Goal: Task Accomplishment & Management: Complete application form

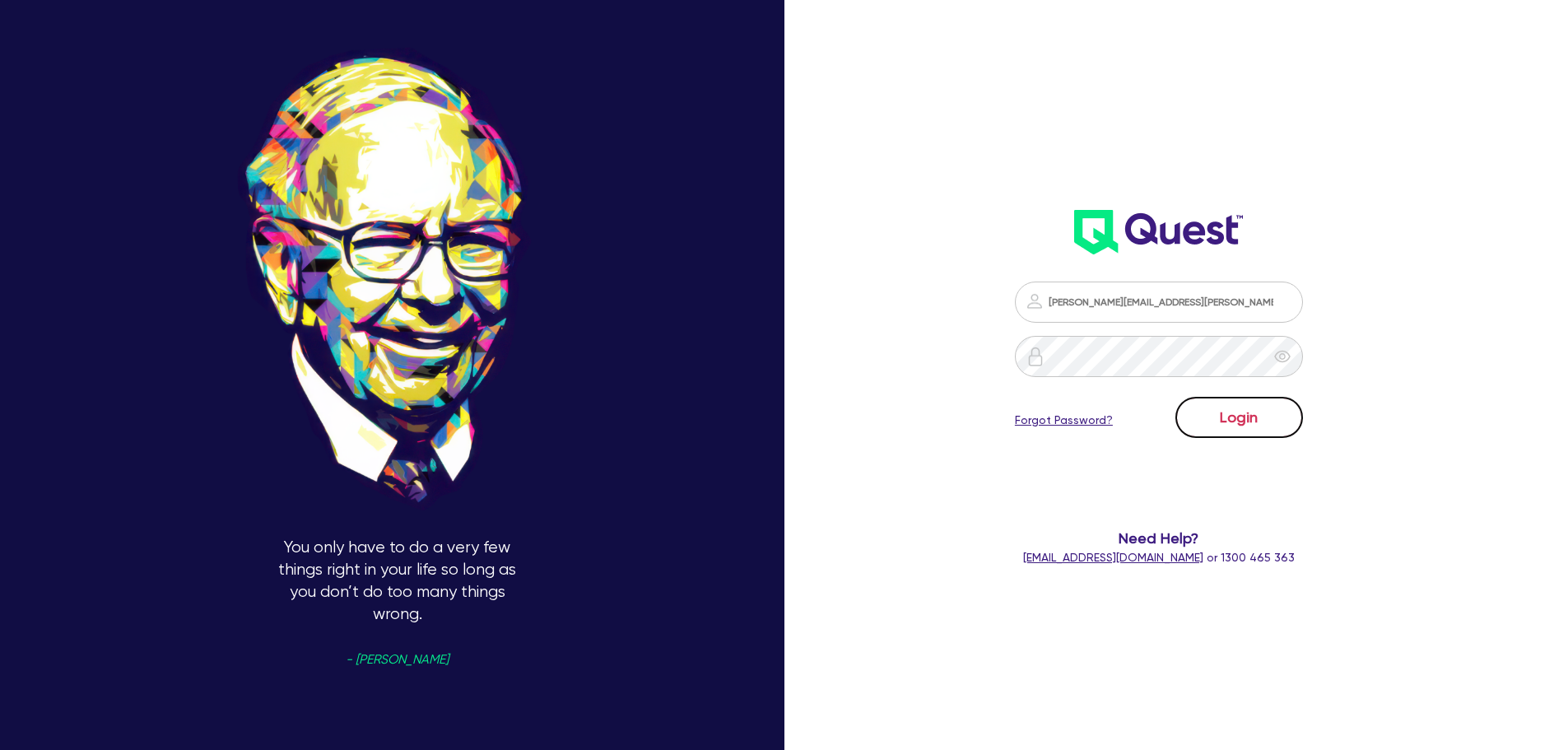
click at [1225, 429] on button "Login" at bounding box center [1238, 417] width 127 height 41
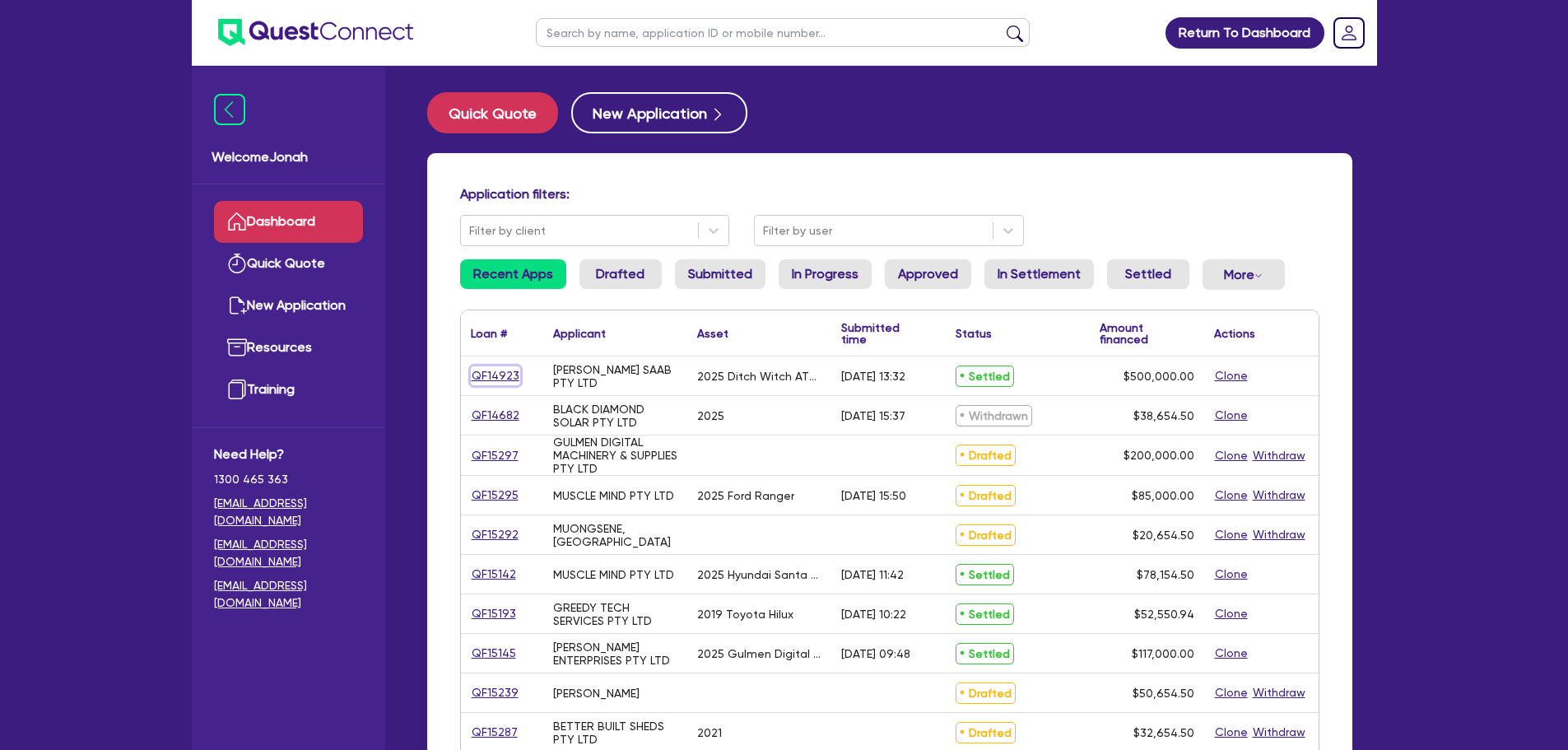
click at [488, 368] on link "QF14923" at bounding box center [495, 376] width 49 height 19
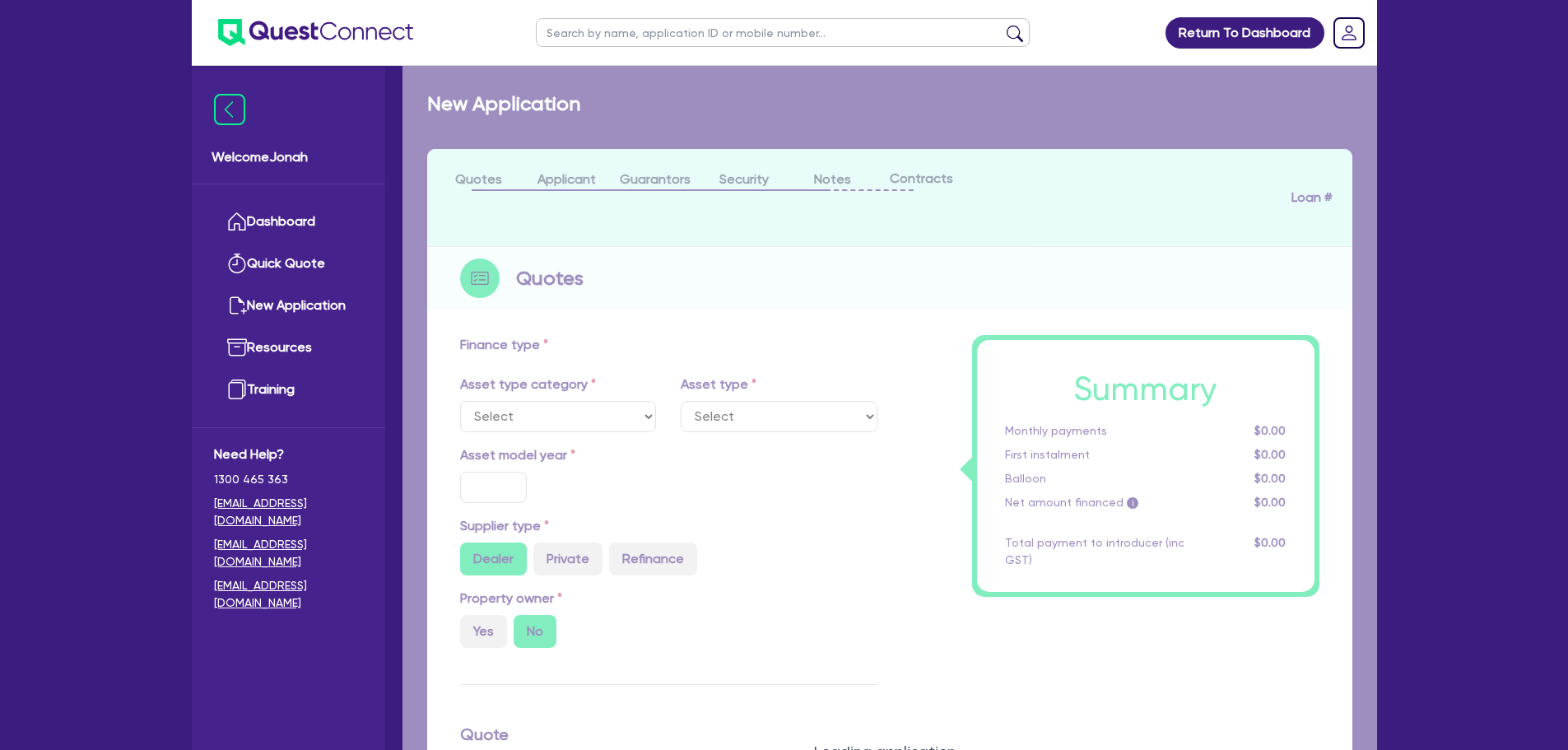
select select "PRIMARY_ASSETS"
type input "2025"
radio input "true"
type input "852,500"
type input "352,500"
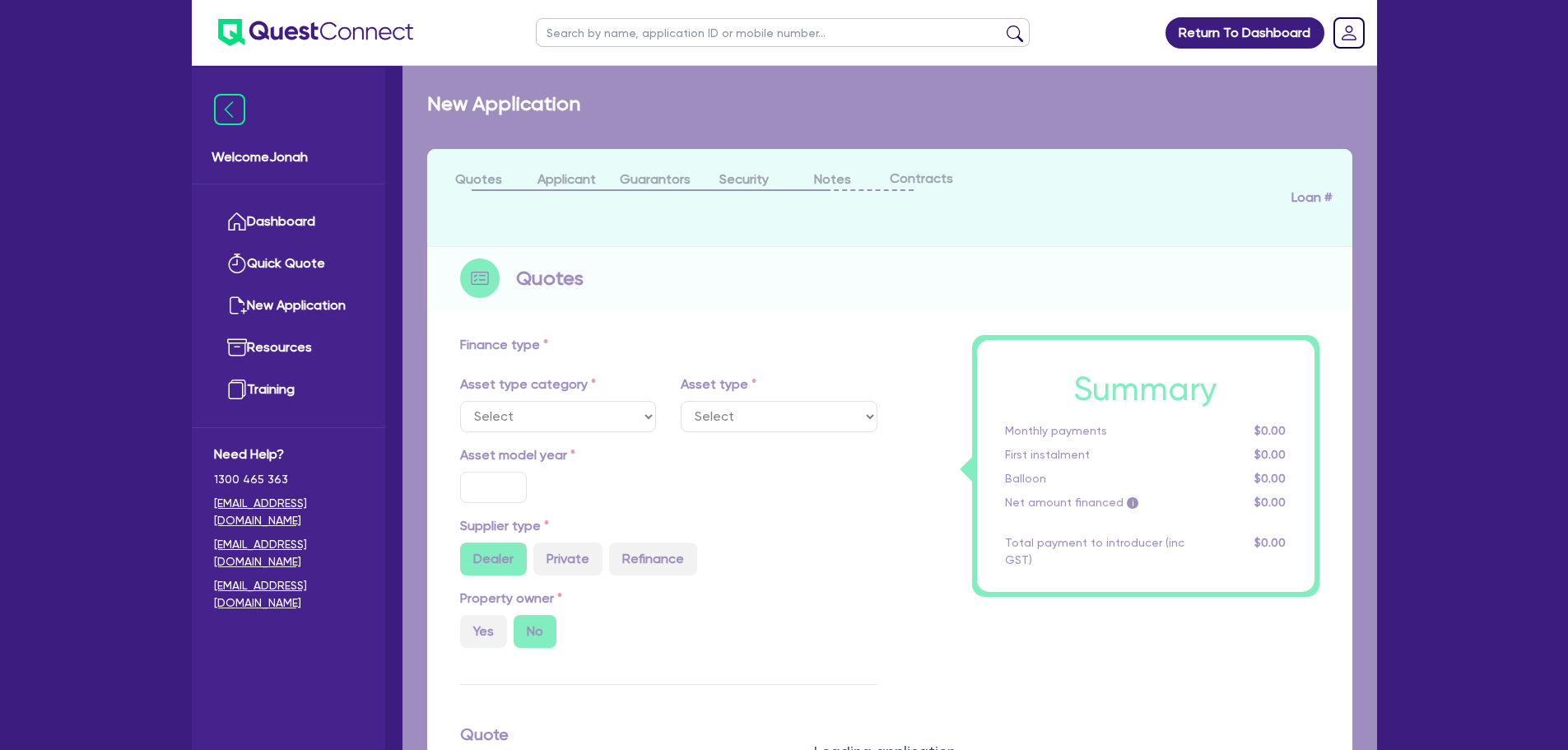
type input "3"
type input "15,000"
type input "7.74"
select select "CONSTRUCTION_AND_EARTHMOVING_EQUIPMENT"
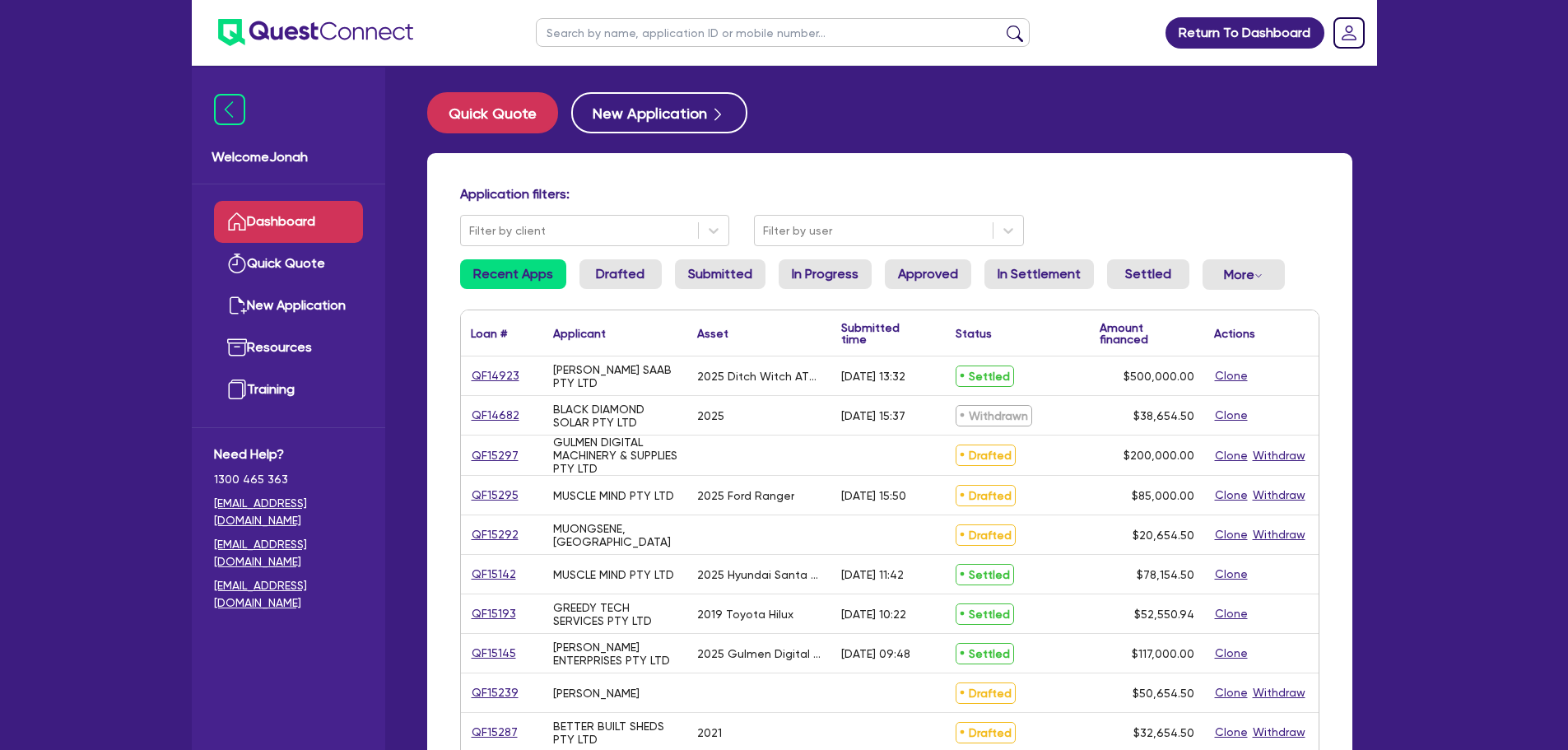
scroll to position [82, 0]
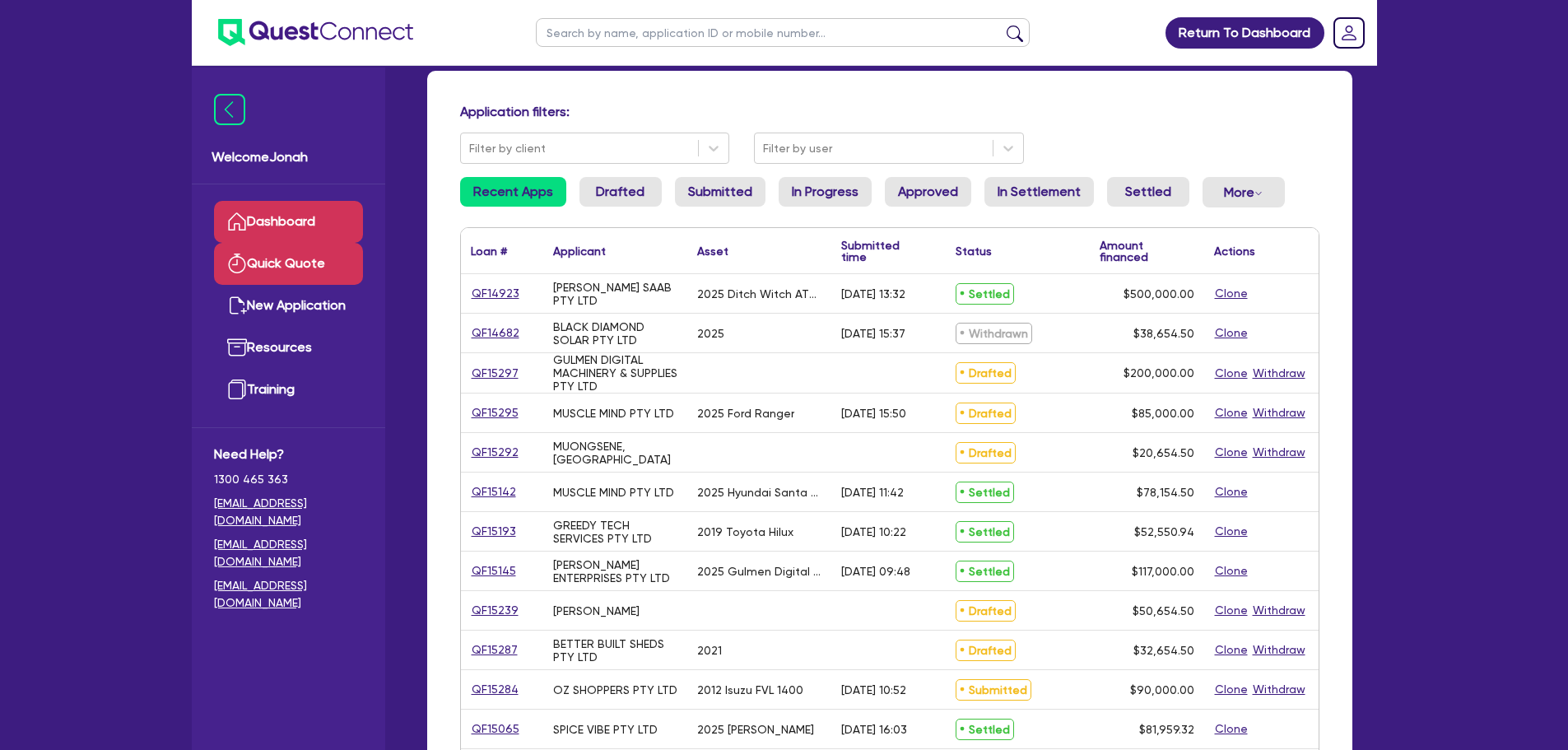
click at [312, 267] on link "Quick Quote" at bounding box center [289, 264] width 149 height 42
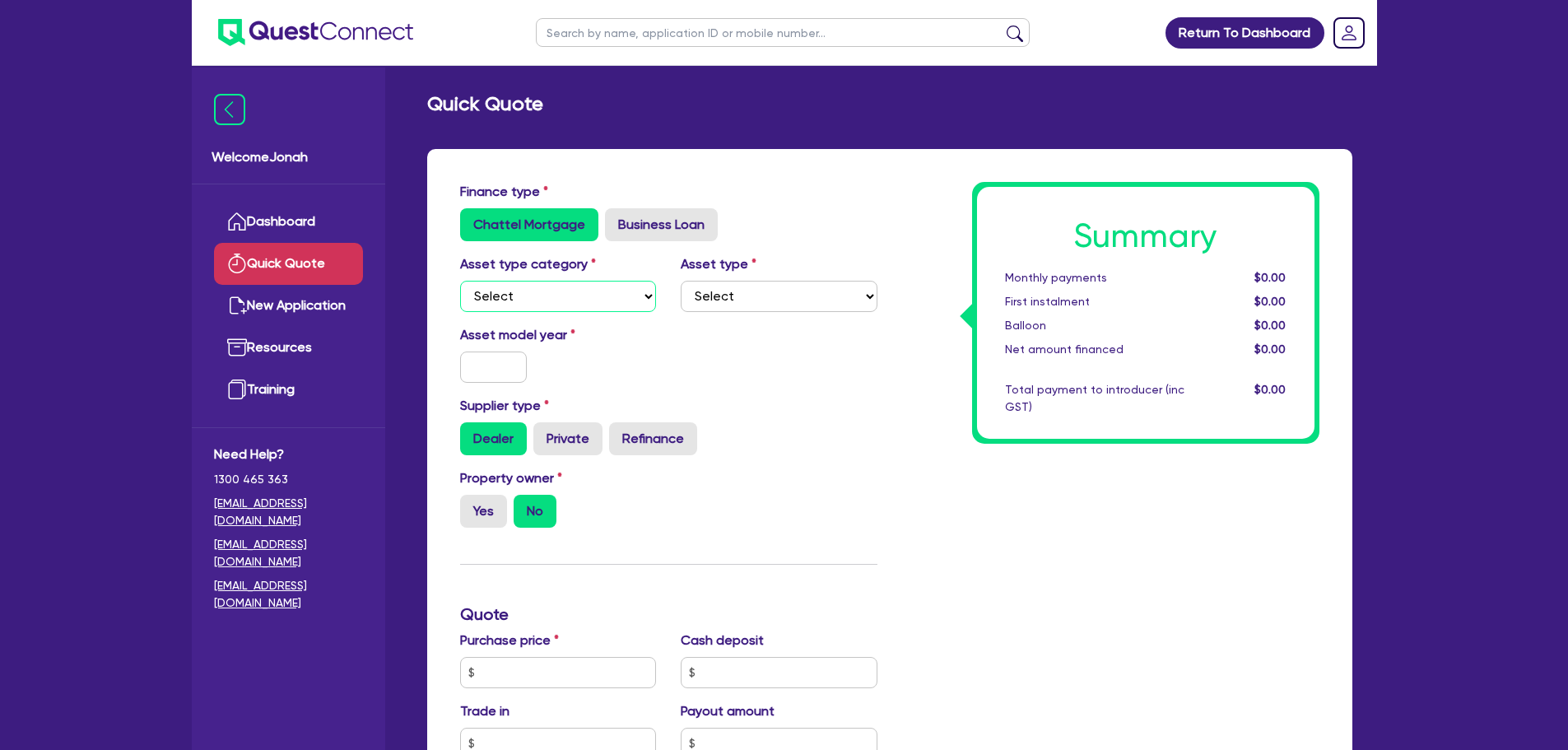
click at [591, 282] on select "Select Cars and light trucks Primary assets Secondary assets Tertiary assets" at bounding box center [559, 296] width 196 height 32
select select "PRIMARY_ASSETS"
click at [460, 281] on select "Select Cars and light trucks Primary assets Secondary assets Tertiary assets" at bounding box center [559, 296] width 196 height 32
click at [775, 287] on select "Select Heavy trucks over 4.5 tonne Trailers Bus and coaches Yellow goods and ex…" at bounding box center [779, 296] width 196 height 32
select select "HEAVY_TRUCKS"
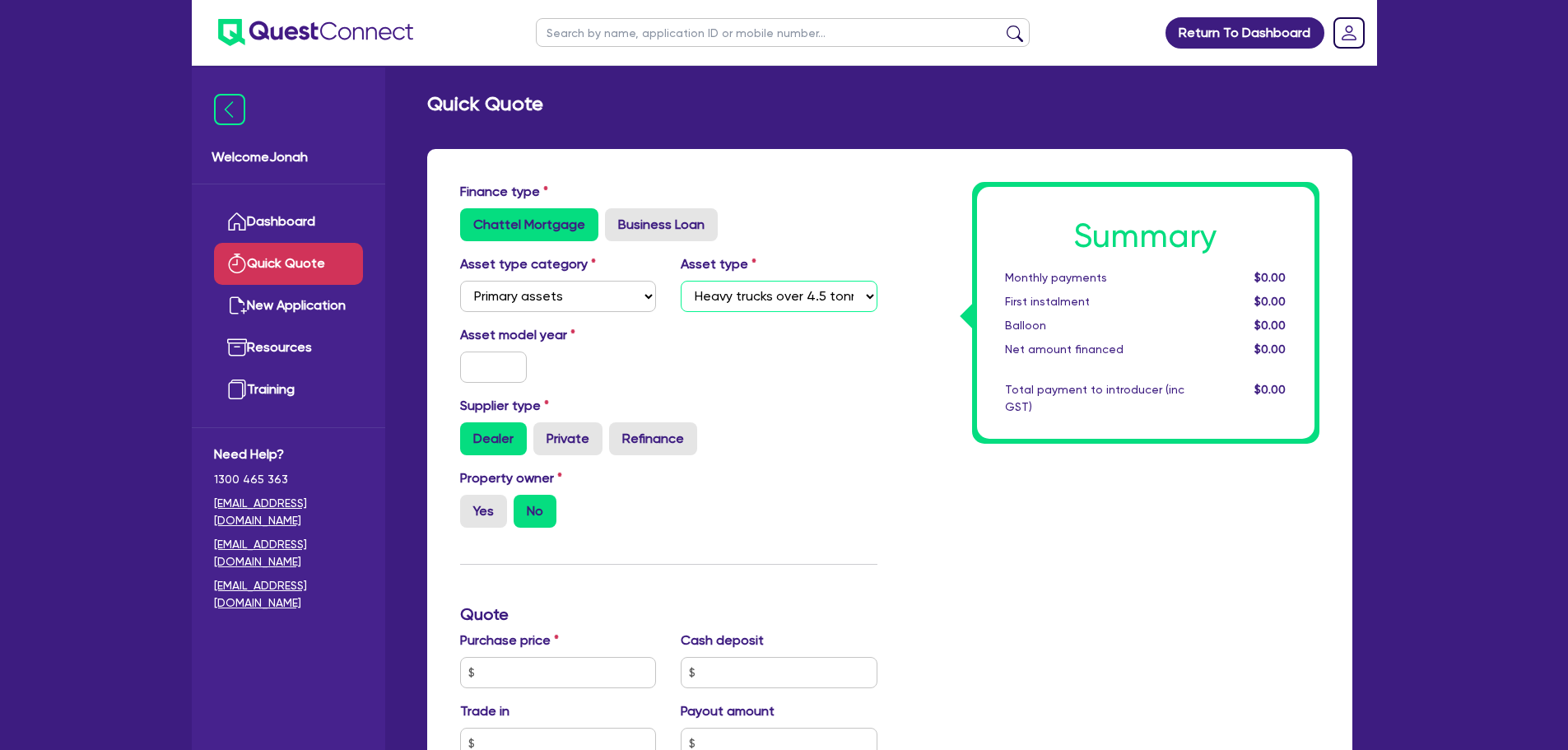
click at [681, 281] on select "Select Heavy trucks over 4.5 tonne Trailers Bus and coaches Yellow goods and ex…" at bounding box center [779, 296] width 196 height 32
click at [512, 368] on input "text" at bounding box center [494, 368] width 68 height 32
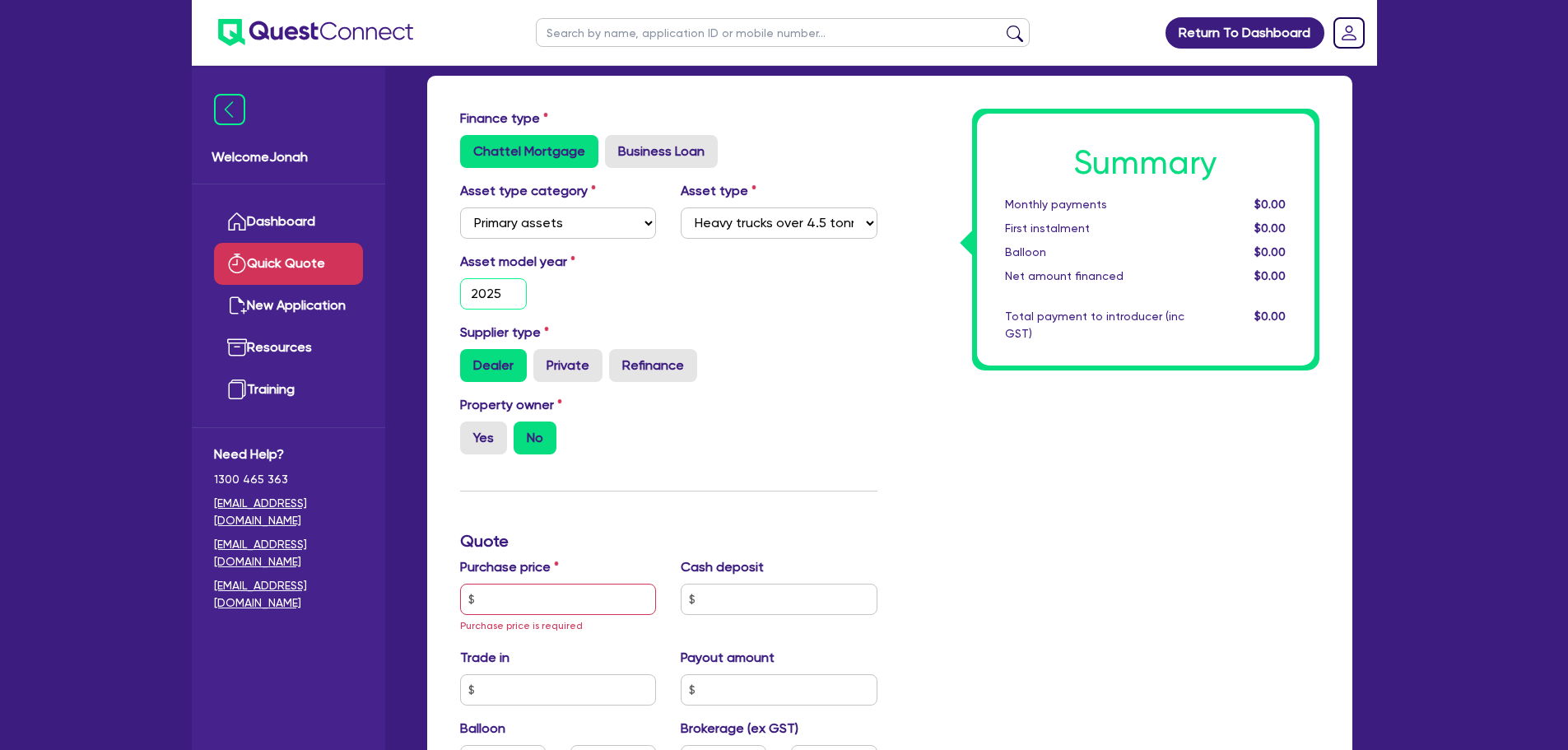
scroll to position [247, 0]
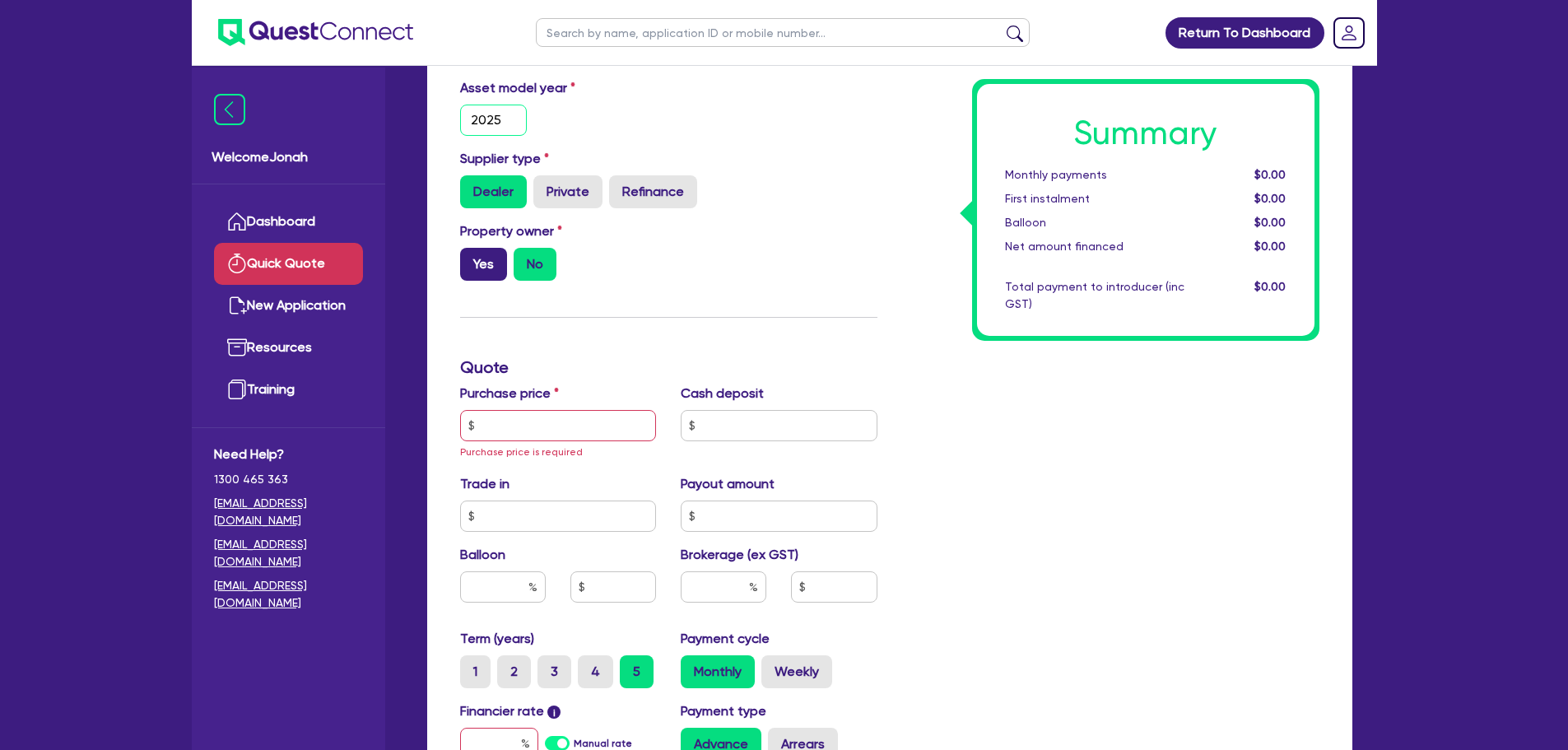
type input "2025"
click at [480, 257] on label "Yes" at bounding box center [483, 265] width 46 height 33
click at [471, 257] on input "Yes" at bounding box center [466, 254] width 11 height 11
radio input "true"
click at [571, 426] on input "text" at bounding box center [559, 425] width 196 height 32
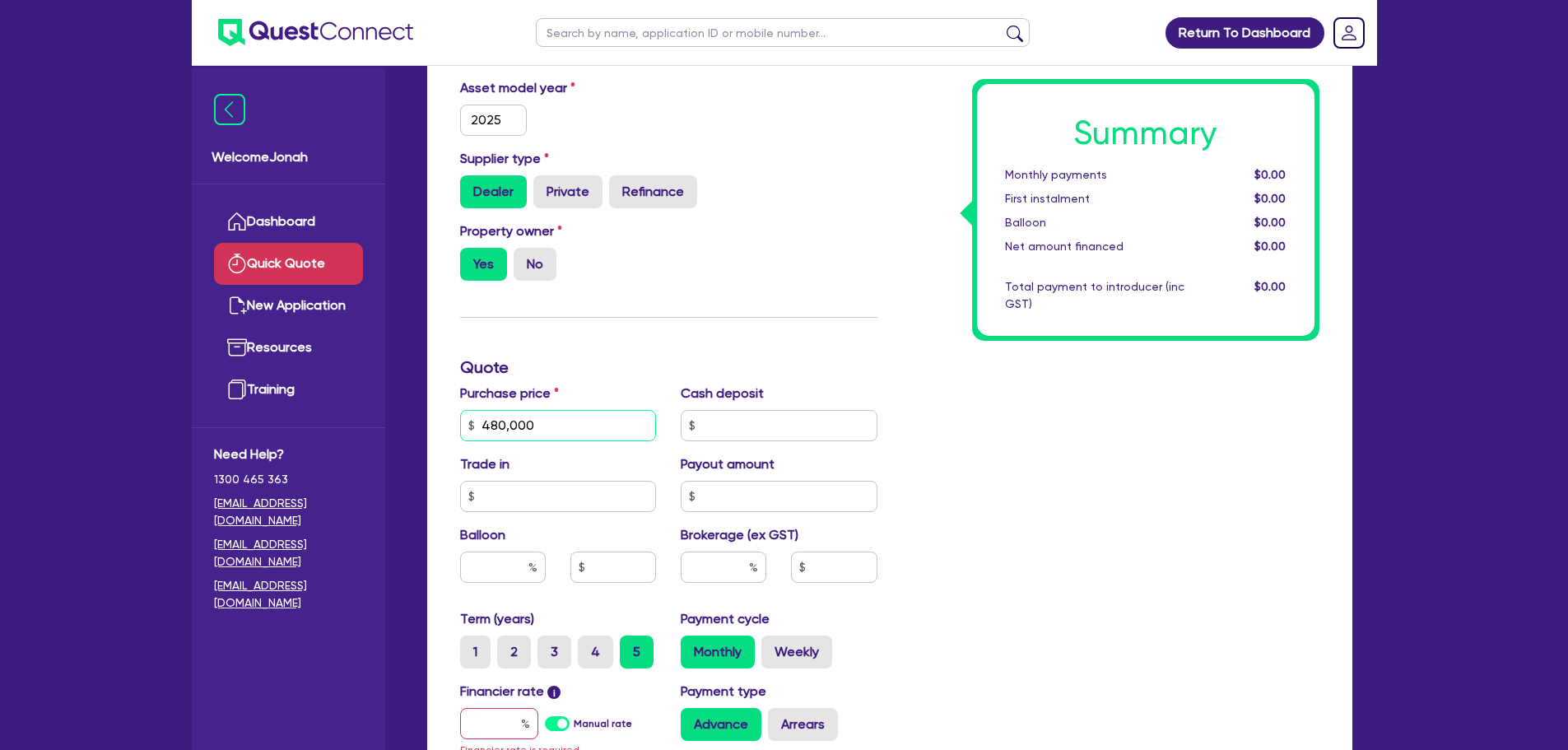
type input "480,000"
click at [819, 431] on input "text" at bounding box center [779, 425] width 196 height 32
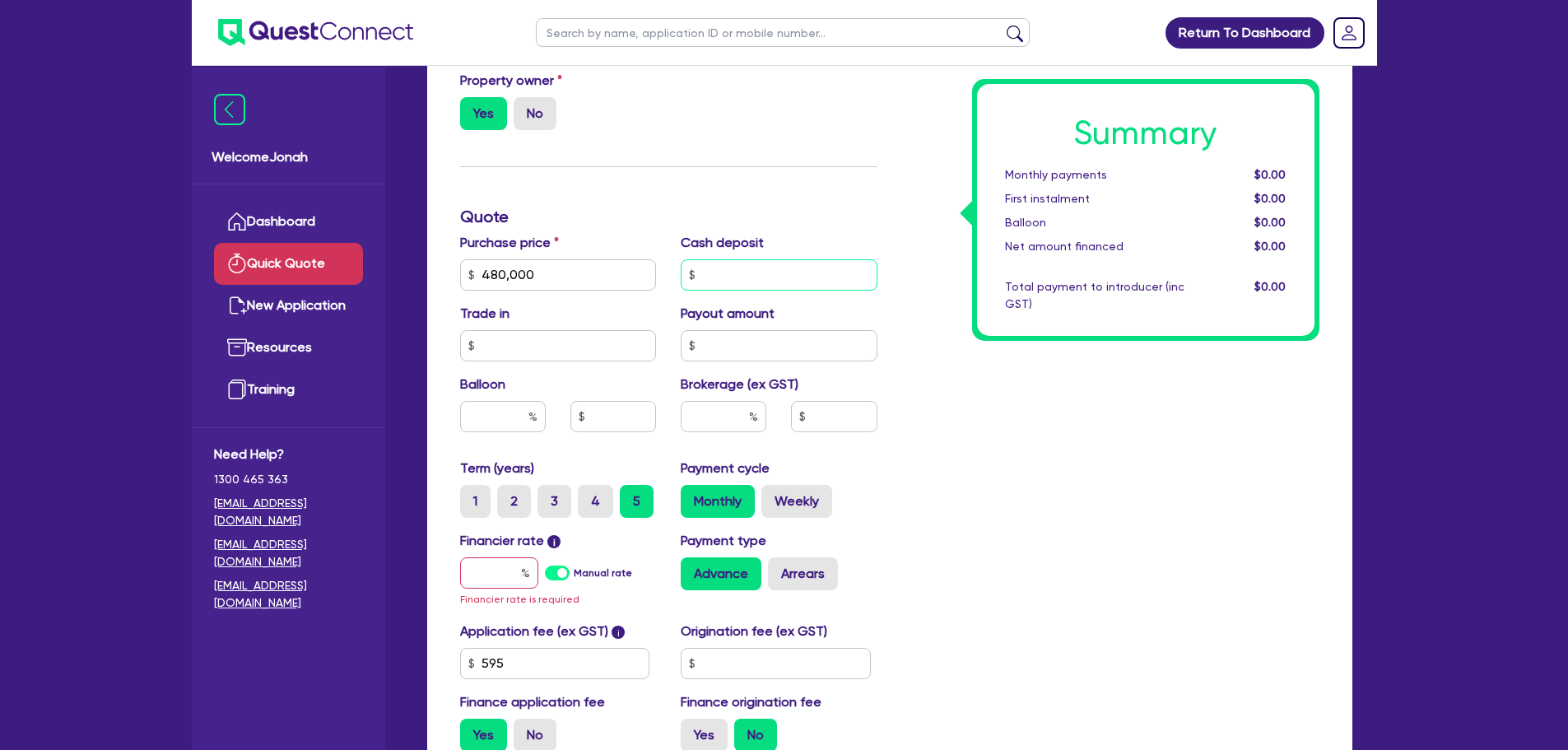
scroll to position [411, 0]
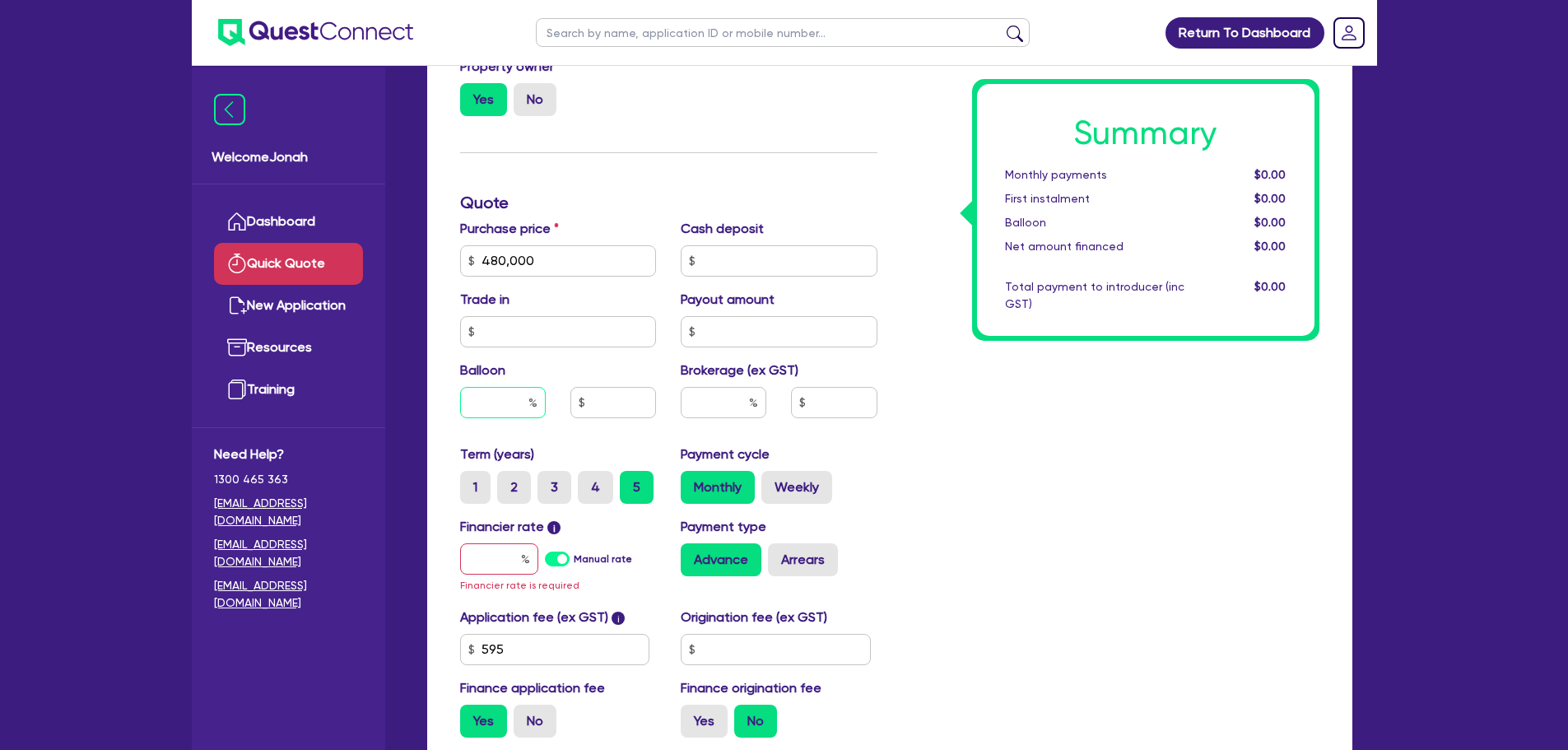
click at [526, 409] on input "text" at bounding box center [503, 403] width 86 height 32
type input "40"
click at [963, 435] on div "Summary Monthly payments $0.00 First instalment $0.00 Balloon $0.00 Net amount …" at bounding box center [1111, 261] width 442 height 981
click at [485, 560] on input "text" at bounding box center [499, 559] width 78 height 32
type input "6"
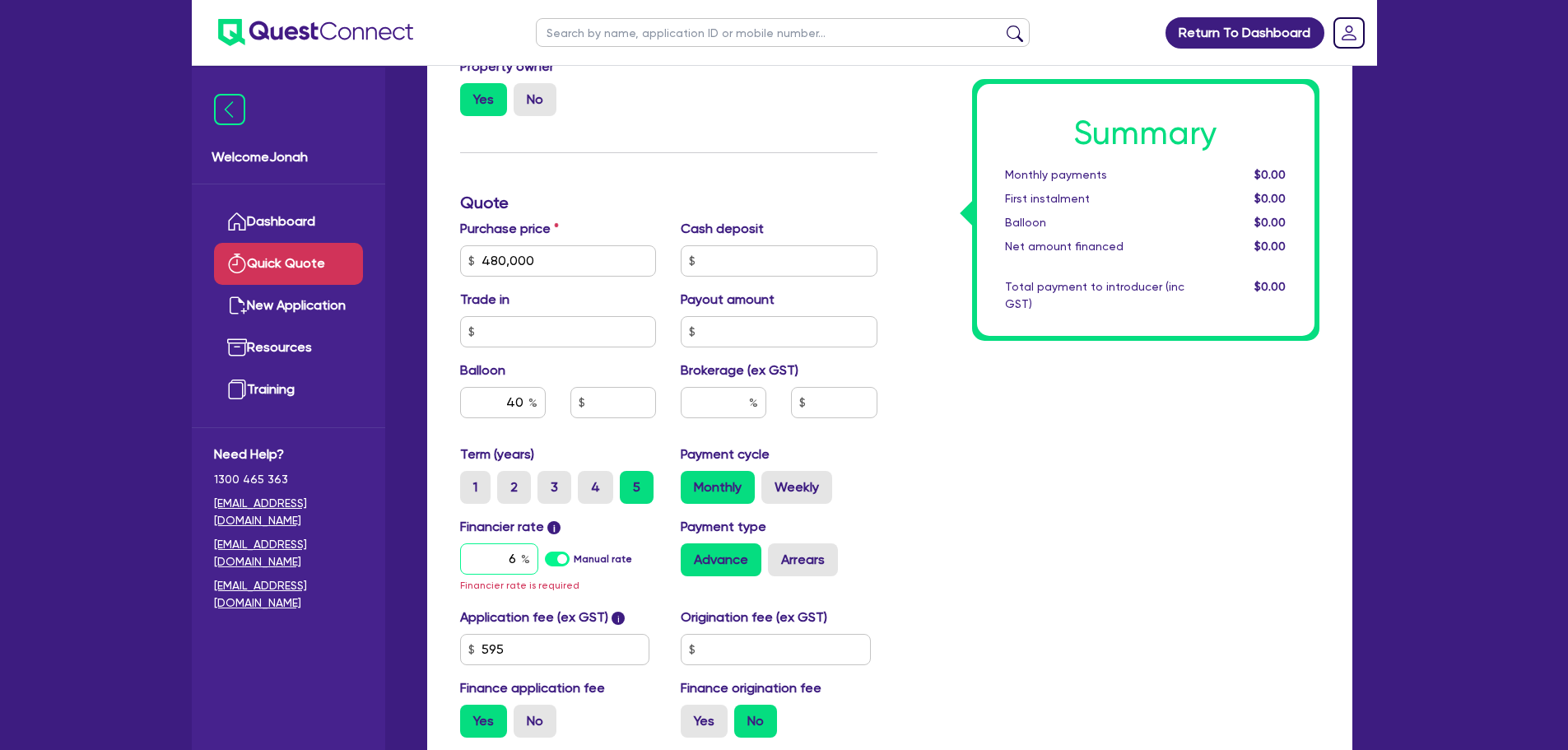
type input "192,000"
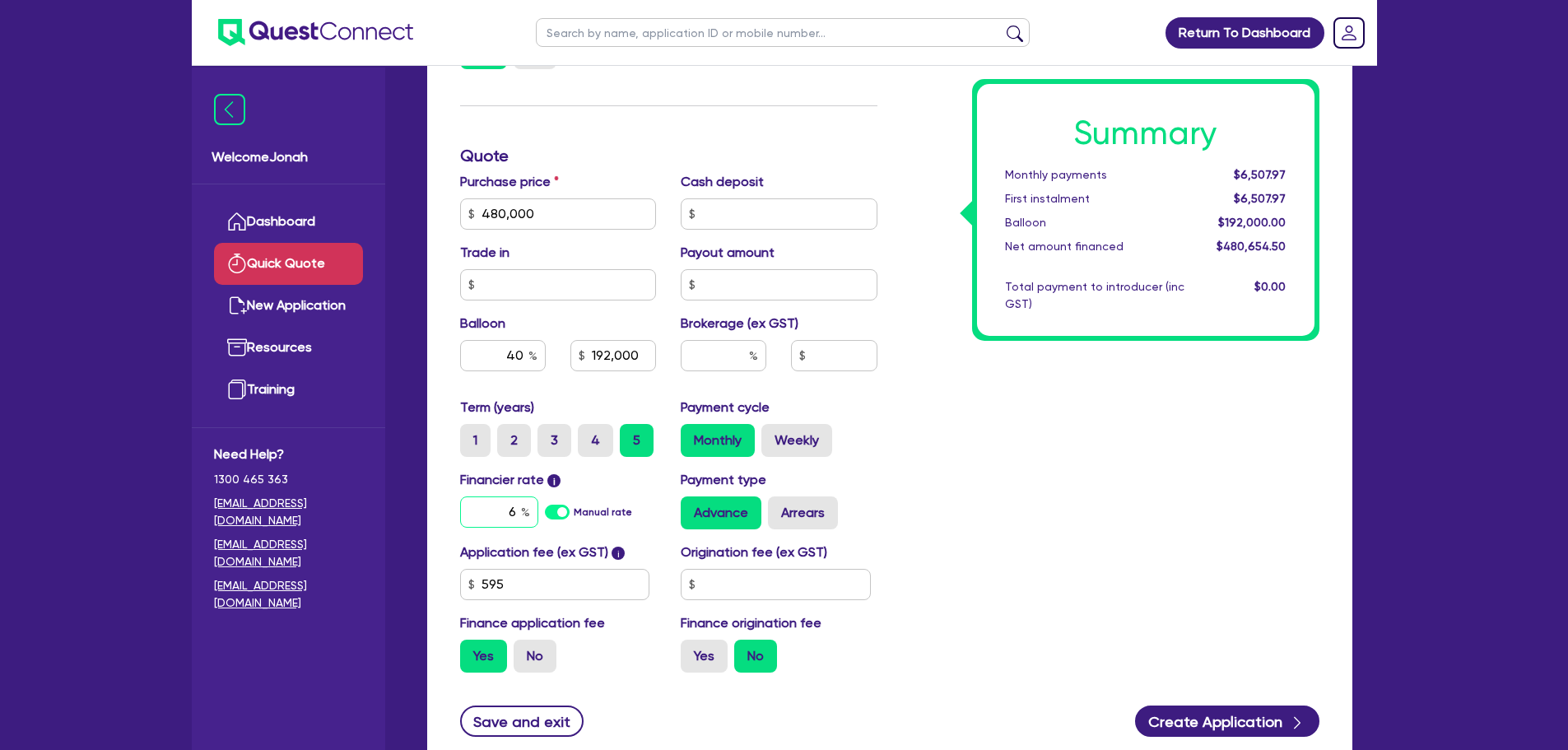
scroll to position [494, 0]
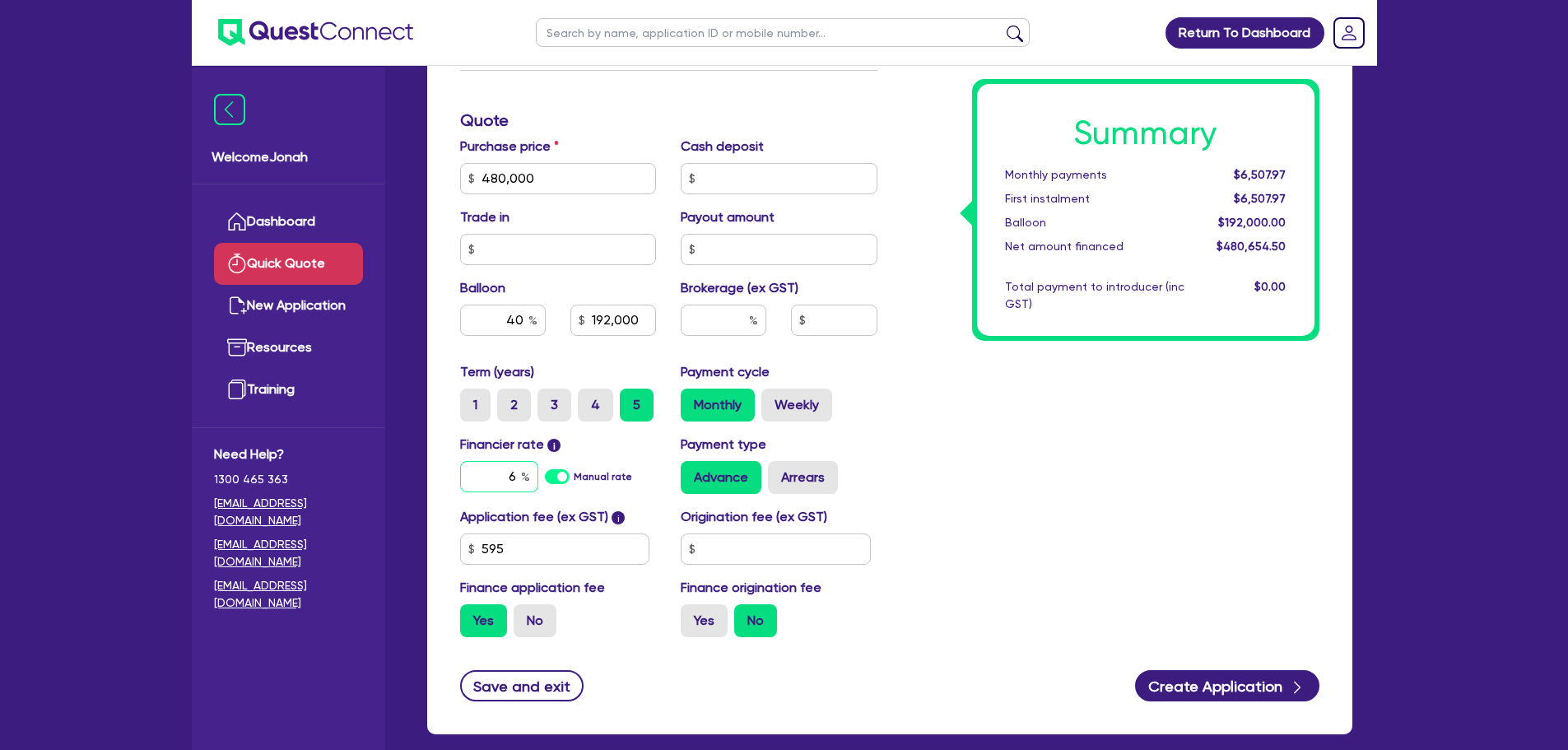
type input "6"
type input "192,000"
click at [726, 299] on div "Brokerage (ex GST)" at bounding box center [779, 313] width 221 height 71
click at [730, 311] on input "text" at bounding box center [723, 320] width 86 height 32
type input "2"
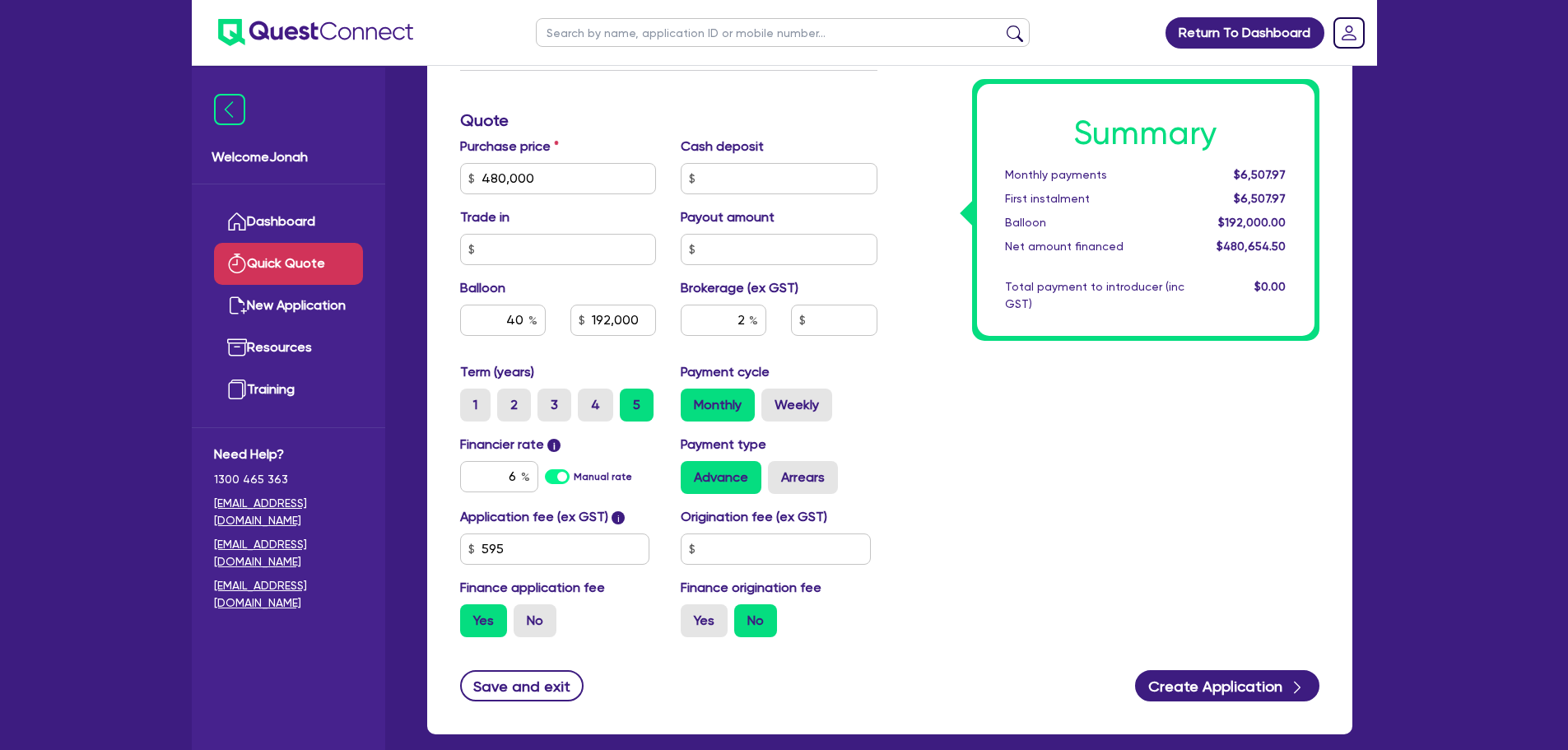
type input "192,000"
type input "9,613.09"
click at [891, 395] on div "Summary Monthly payments $6,507.97 First instalment $6,507.97 Balloon $192,000.…" at bounding box center [1111, 168] width 442 height 962
drag, startPoint x: 511, startPoint y: 473, endPoint x: 519, endPoint y: 475, distance: 8.2
click at [519, 475] on input "6" at bounding box center [499, 477] width 78 height 32
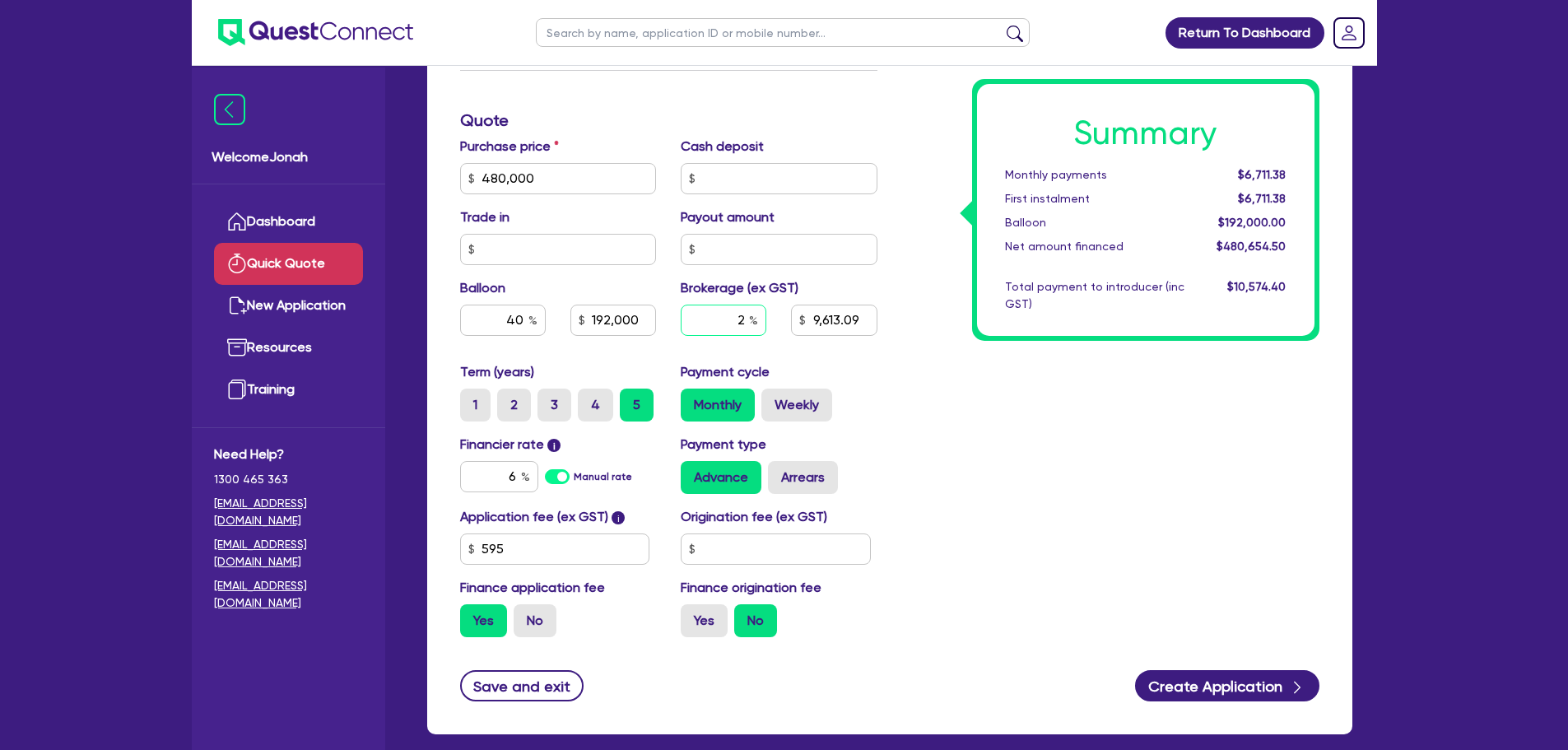
type input "192,000"
type input "9,613.09"
type input "192,000"
type input "9,613.09"
click at [745, 327] on input "2" at bounding box center [723, 320] width 86 height 32
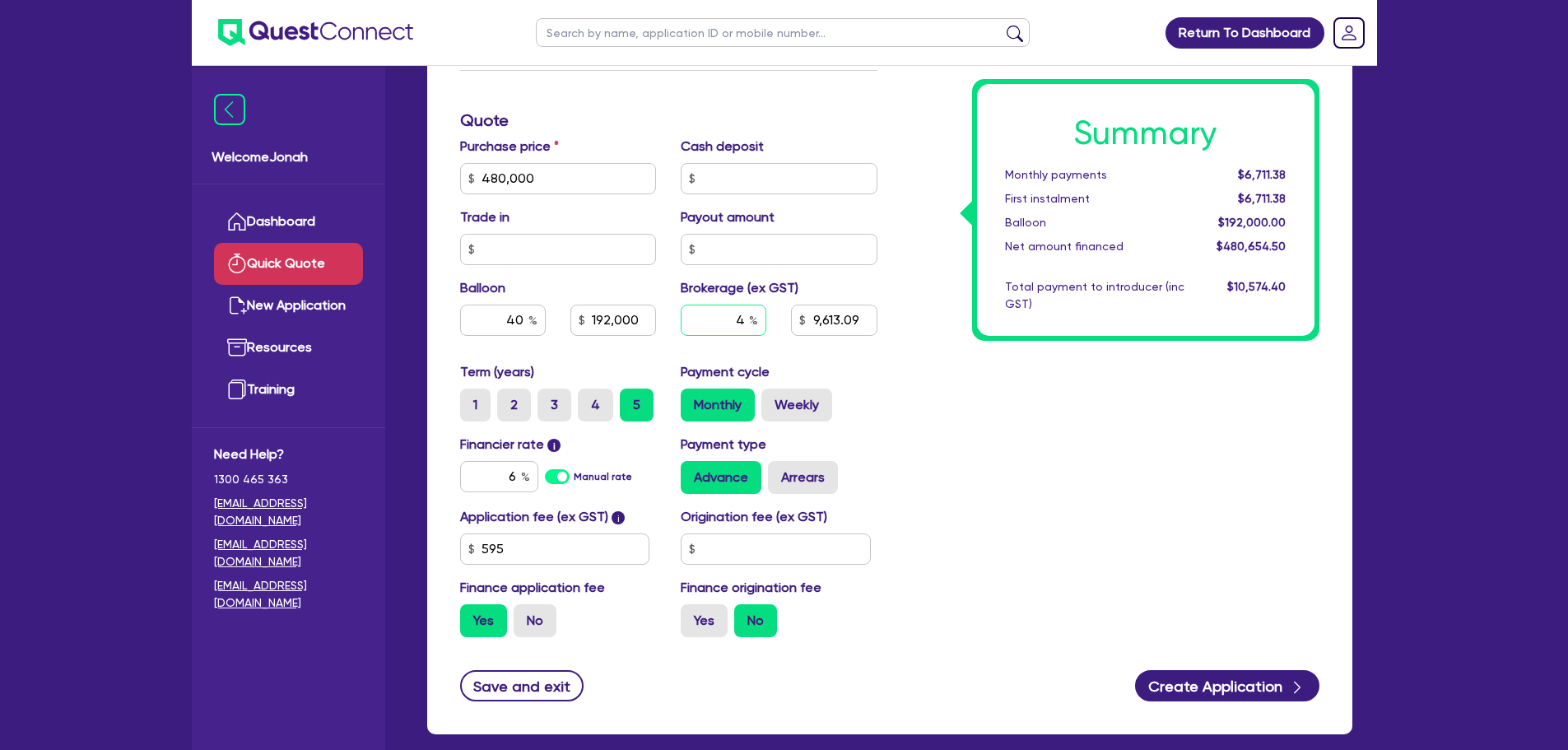
type input "4"
type input "192,000"
type input "9,613.09"
type input "192,000"
type input "19,226.18"
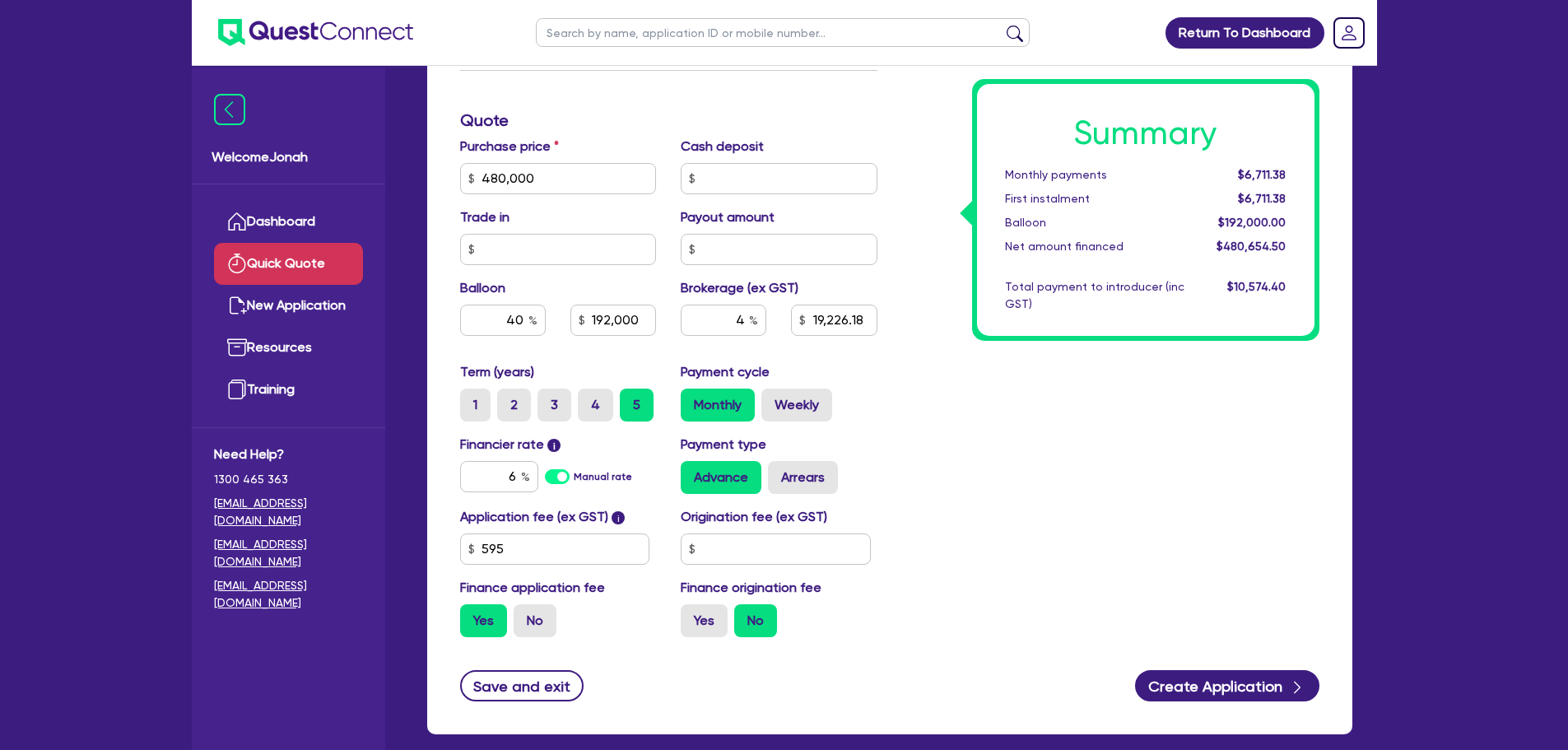
click at [1092, 444] on div "Summary Monthly payments $6,711.38 First instalment $6,711.38 Balloon $192,000.…" at bounding box center [1111, 168] width 442 height 962
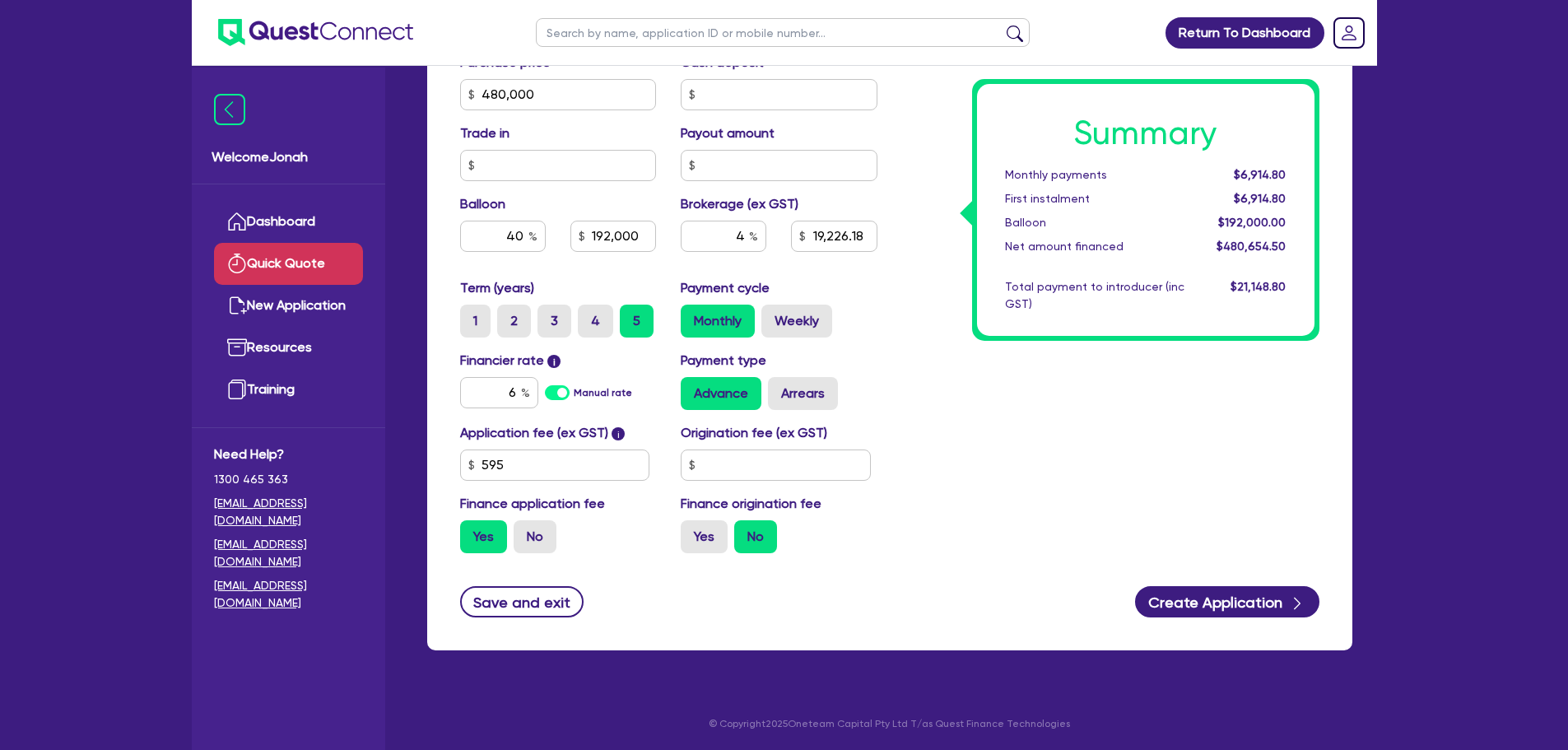
scroll to position [579, 0]
drag, startPoint x: 510, startPoint y: 389, endPoint x: 519, endPoint y: 387, distance: 9.2
click at [519, 387] on input "6" at bounding box center [499, 392] width 78 height 32
type input "2"
type input "192,000"
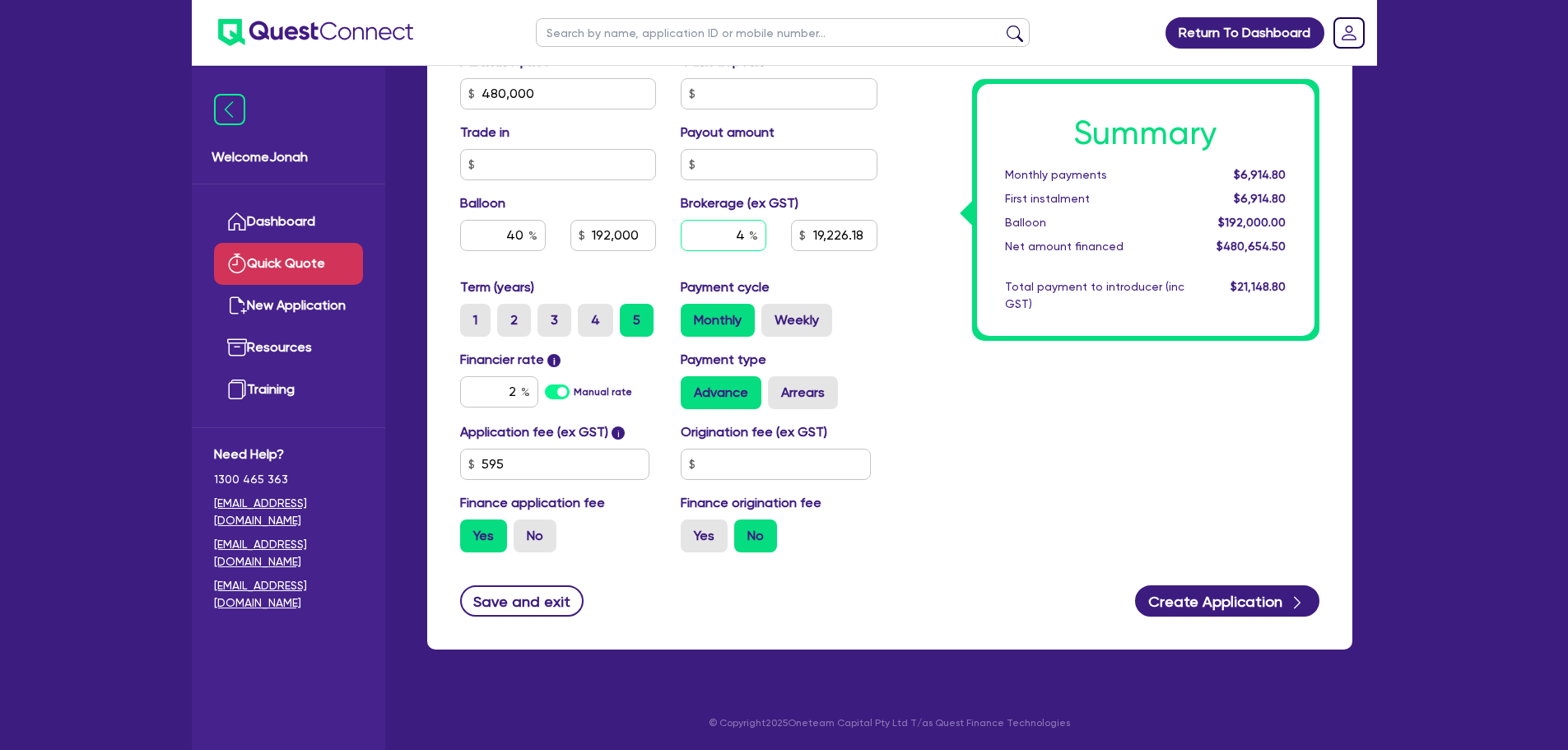
type input "19,226.18"
type input "192,000"
type input "19,226.18"
drag, startPoint x: 734, startPoint y: 237, endPoint x: 761, endPoint y: 234, distance: 27.2
click at [761, 234] on input "4" at bounding box center [723, 236] width 86 height 32
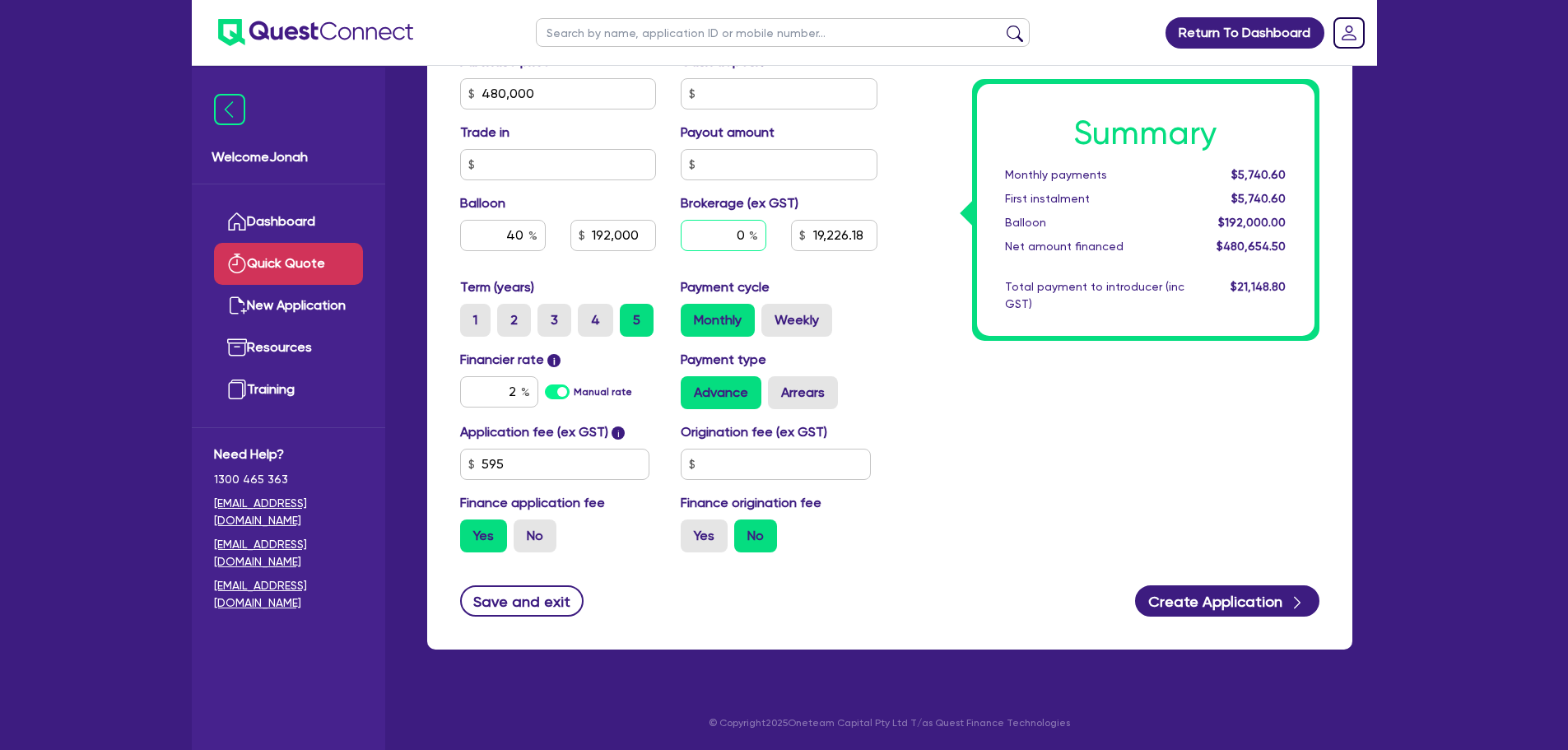
type input "0"
type input "192,000"
type input "19,226.18"
type input "192,000"
click at [1082, 432] on div "Summary Monthly payments $5,740.60 First instalment $5,740.60 Balloon $192,000.…" at bounding box center [1111, 84] width 442 height 962
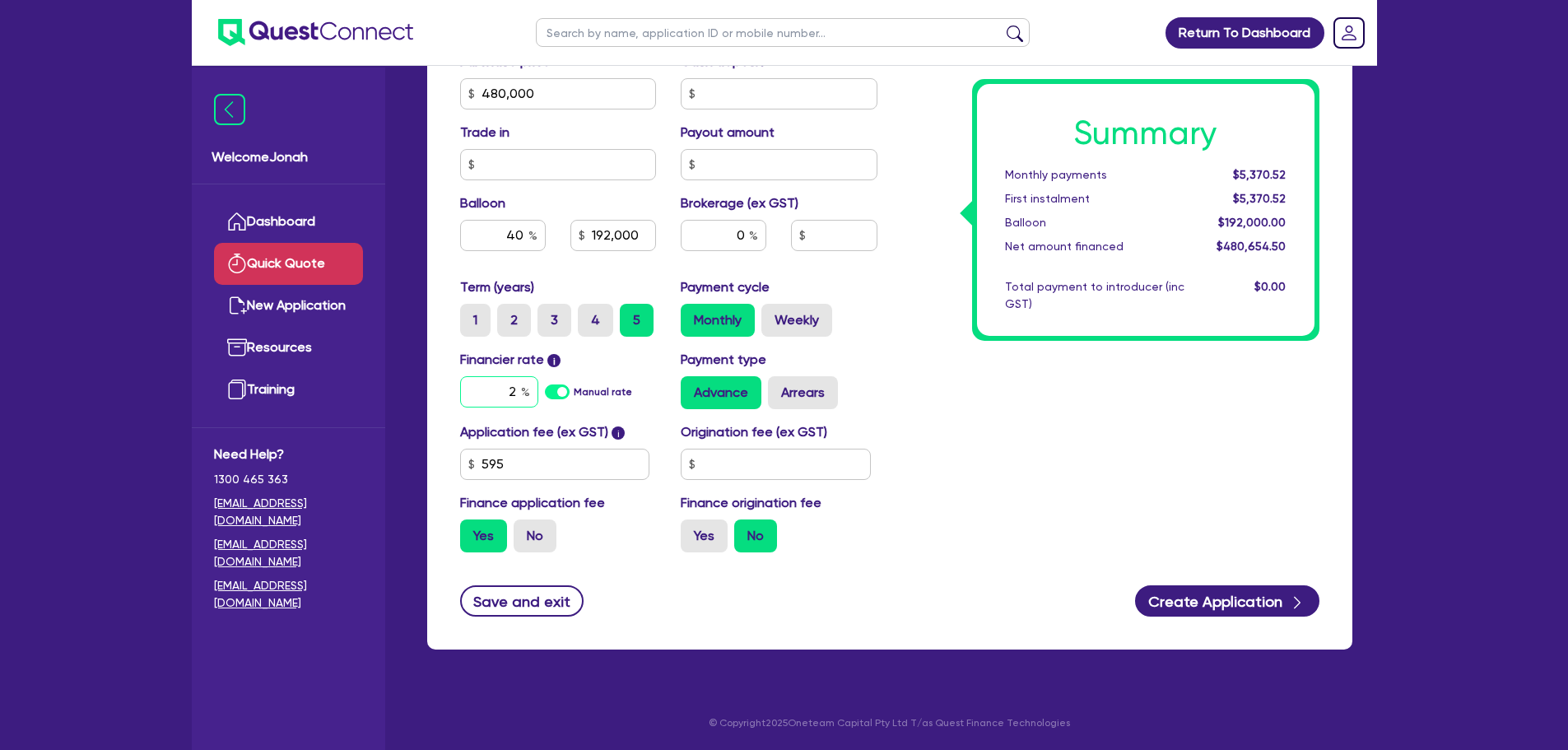
drag, startPoint x: 509, startPoint y: 396, endPoint x: 523, endPoint y: 393, distance: 14.3
click at [523, 393] on div "2" at bounding box center [499, 392] width 78 height 32
type input "0"
click at [1022, 420] on div "Summary Monthly payments $5,370.52 First instalment $5,370.52 Balloon $192,000.…" at bounding box center [1111, 84] width 442 height 962
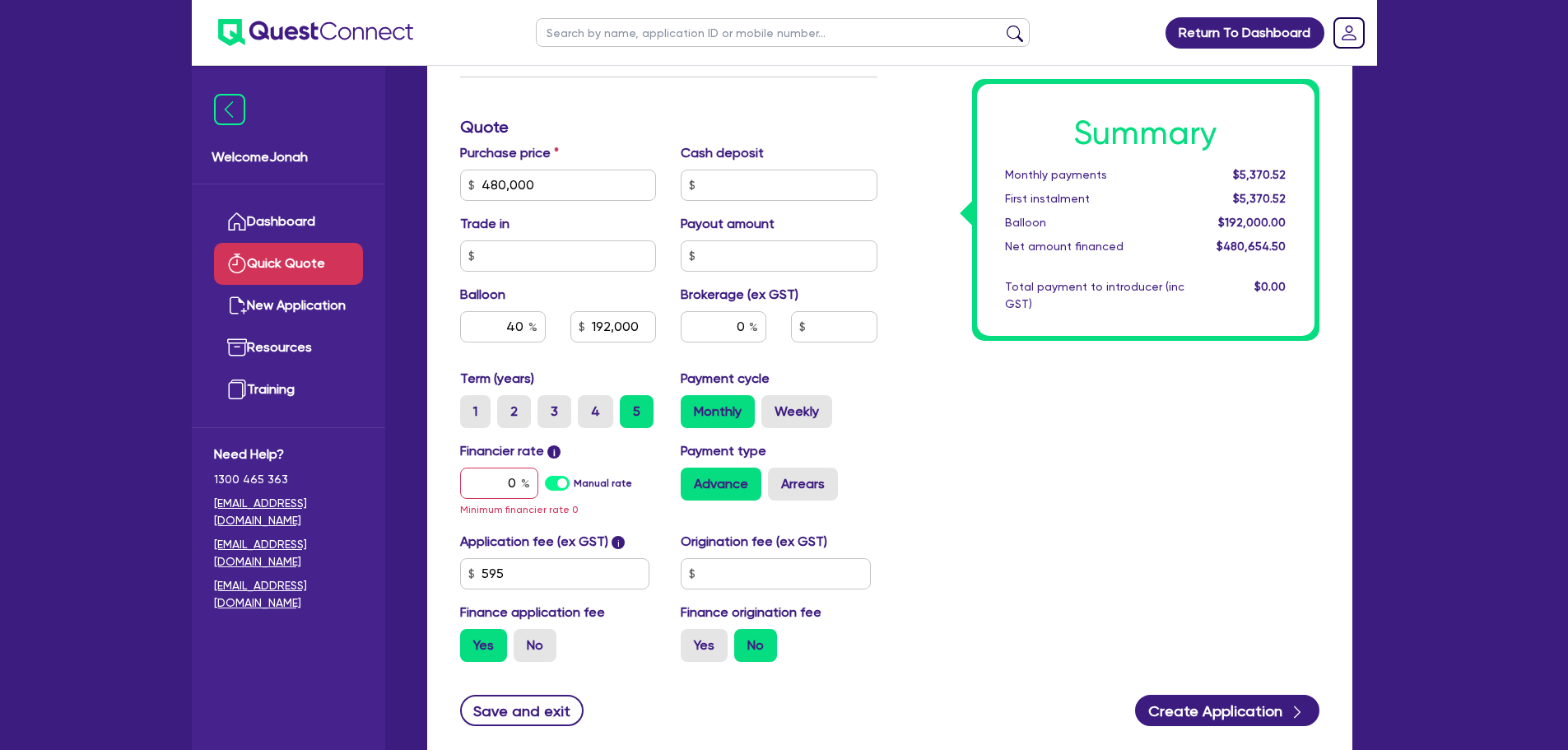
scroll to position [496, 0]
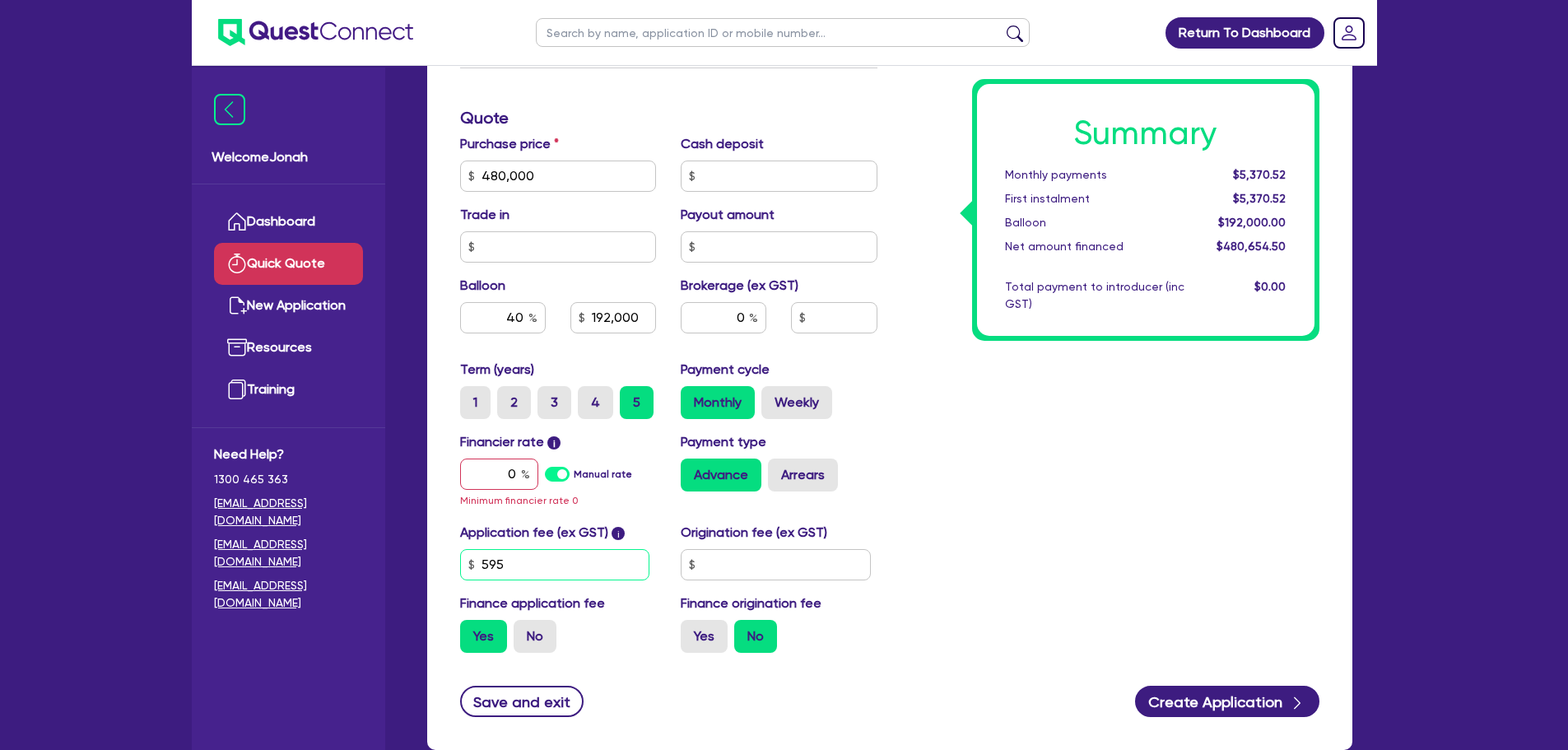
drag, startPoint x: 526, startPoint y: 558, endPoint x: 424, endPoint y: 559, distance: 102.0
click at [424, 559] on div "Finance type Chattel Mortgage Business Loan Asset type category Select Cars and…" at bounding box center [889, 211] width 950 height 1118
click at [1246, 481] on div "Summary Monthly payments $5,370.52 First instalment $5,370.52 Balloon $192,000.…" at bounding box center [1111, 175] width 442 height 981
click at [607, 557] on input "text" at bounding box center [555, 565] width 190 height 32
type input "454"
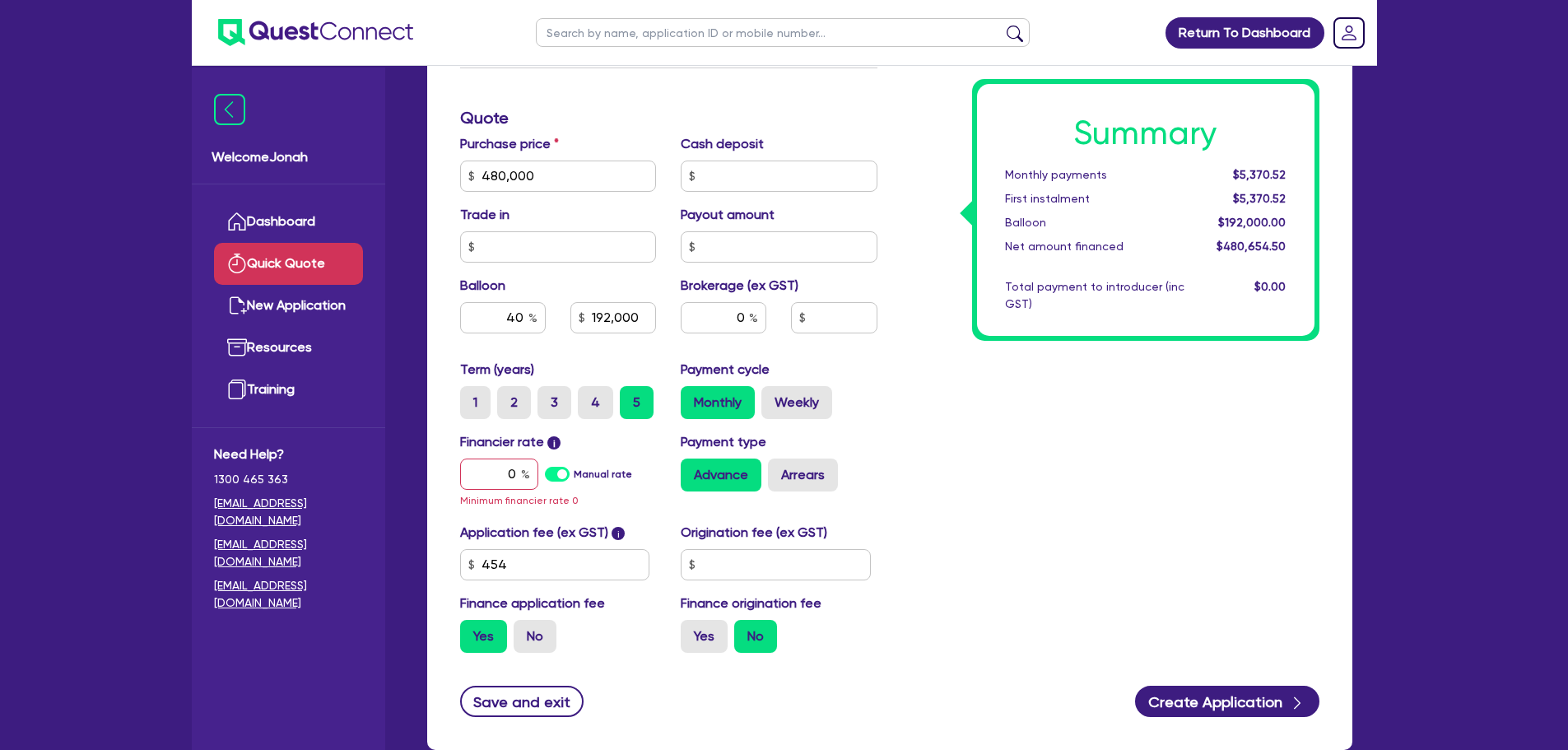
click at [1041, 529] on div "Summary Monthly payments $5,370.52 First instalment $5,370.52 Balloon $192,000.…" at bounding box center [1111, 175] width 442 height 981
click at [504, 466] on input "0" at bounding box center [499, 475] width 78 height 32
click at [524, 469] on div "0" at bounding box center [499, 475] width 78 height 32
type input "192,000"
type input "6"
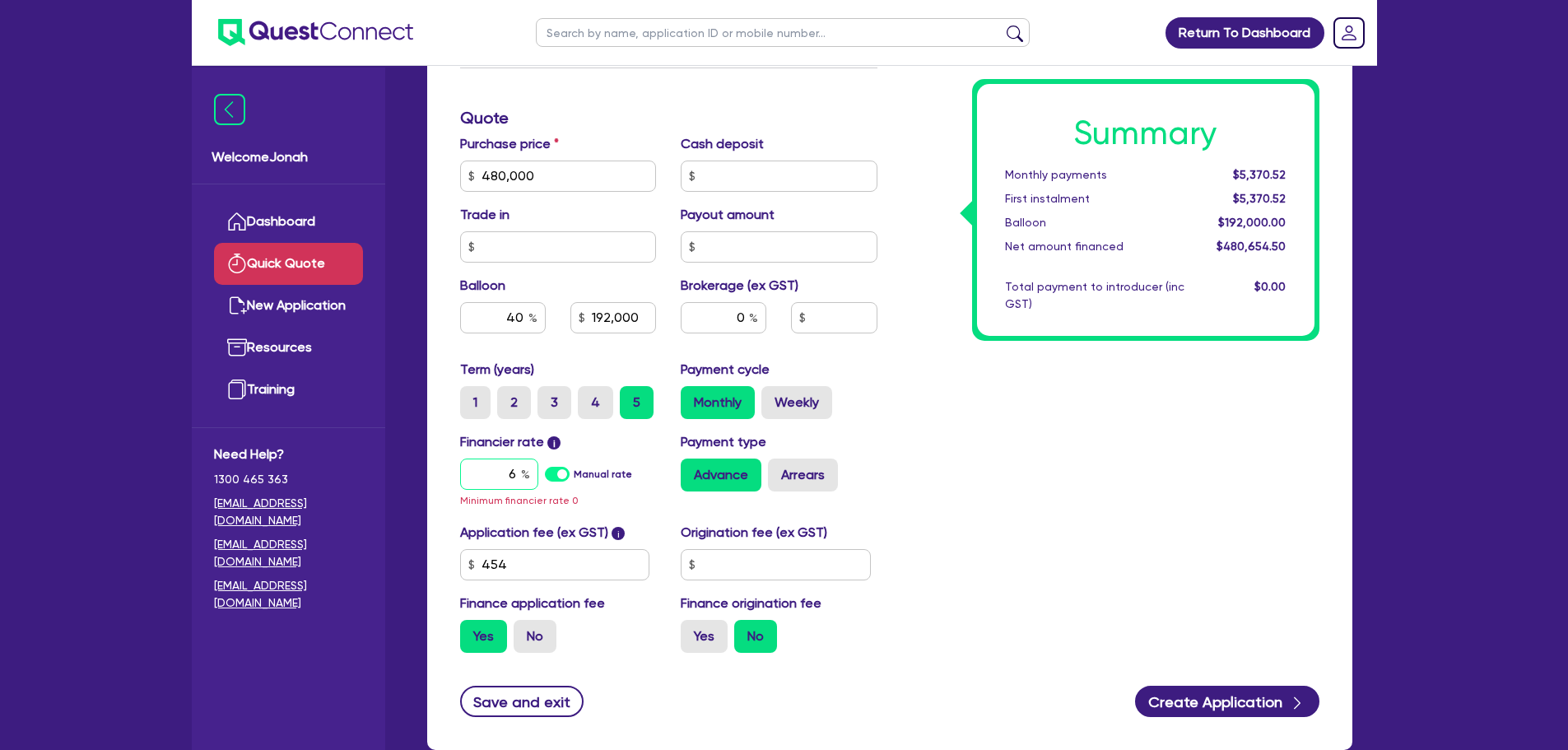
type input "192,000"
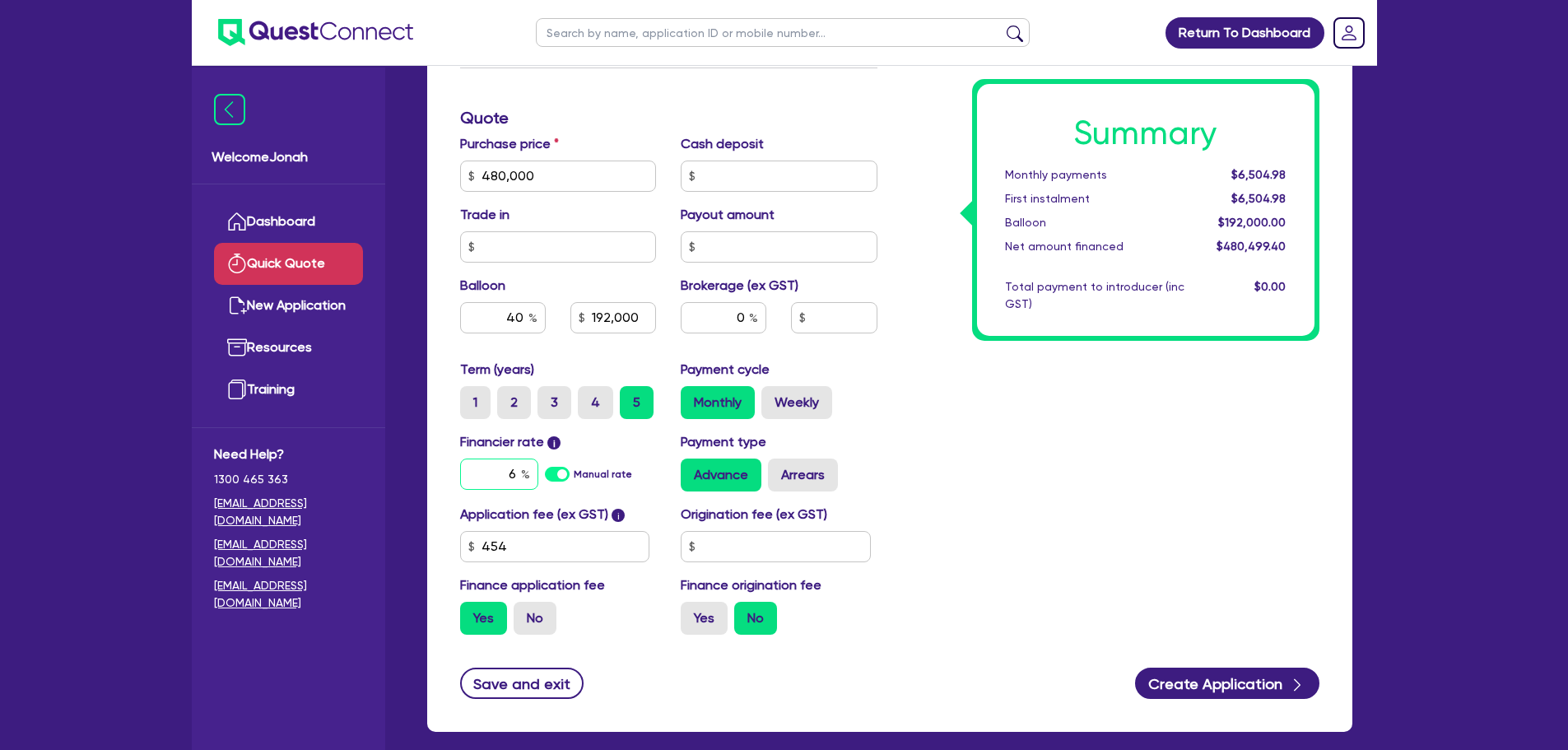
type input "6"
click at [976, 501] on div "Summary Monthly payments $6,504.98 First instalment $6,504.98 Balloon $192,000.…" at bounding box center [1111, 166] width 442 height 962
drag, startPoint x: 731, startPoint y: 319, endPoint x: 766, endPoint y: 317, distance: 35.1
click at [766, 317] on input "0" at bounding box center [723, 318] width 86 height 32
